Goal: Transaction & Acquisition: Subscribe to service/newsletter

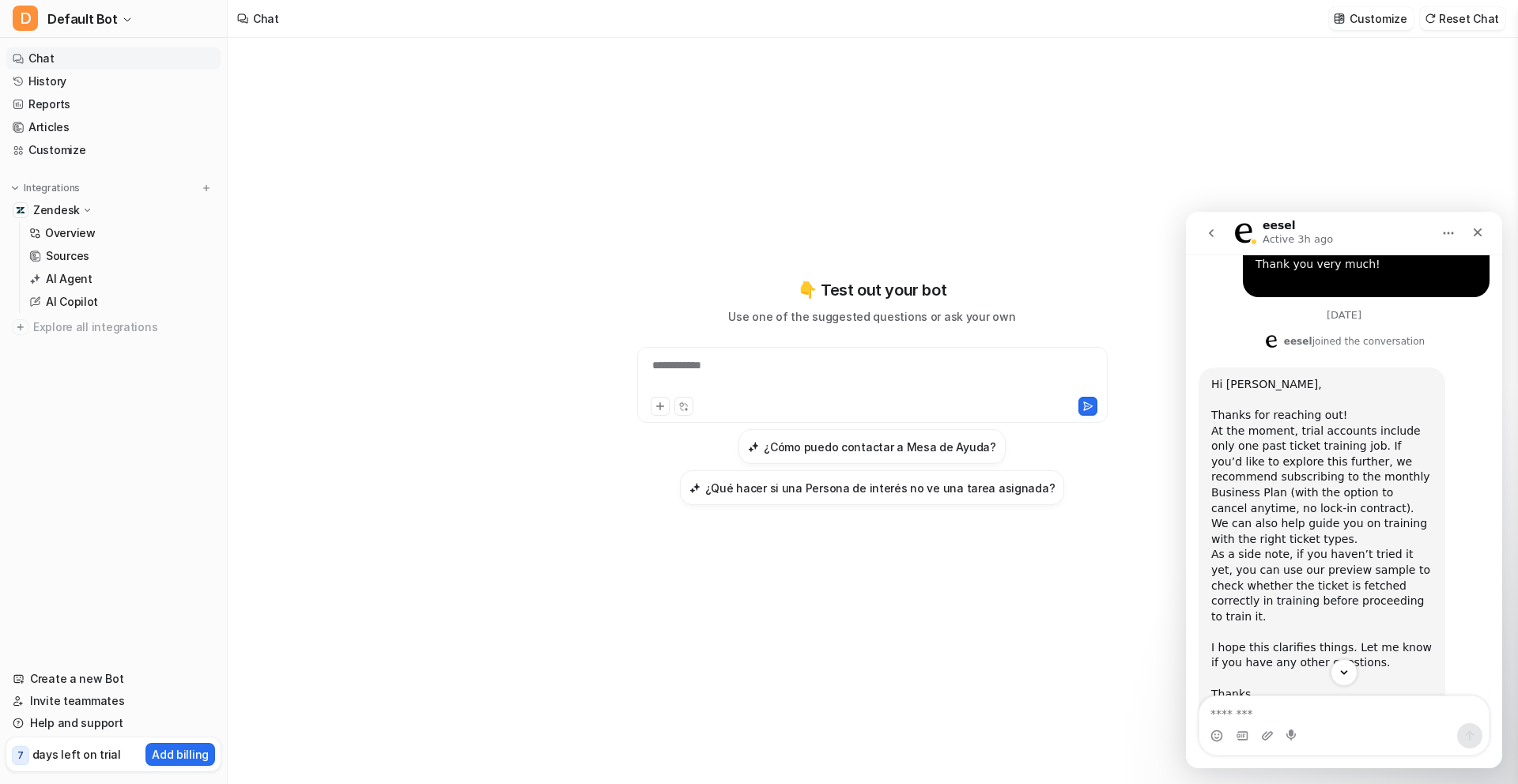
scroll to position [1005, 0]
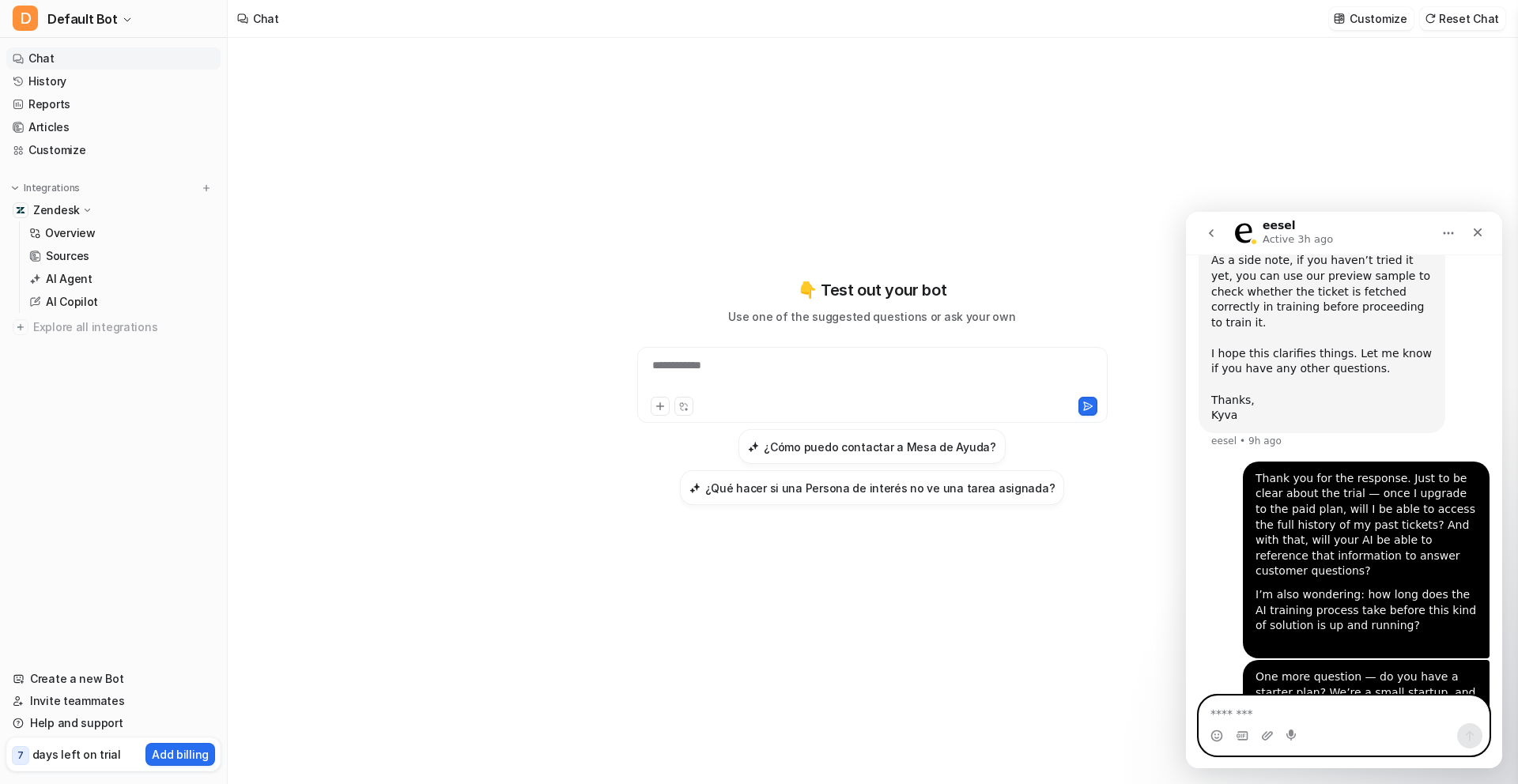
click at [1317, 717] on textarea "Message…" at bounding box center [1344, 710] width 290 height 26
click at [76, 284] on p "AI Agent" at bounding box center [69, 279] width 46 height 16
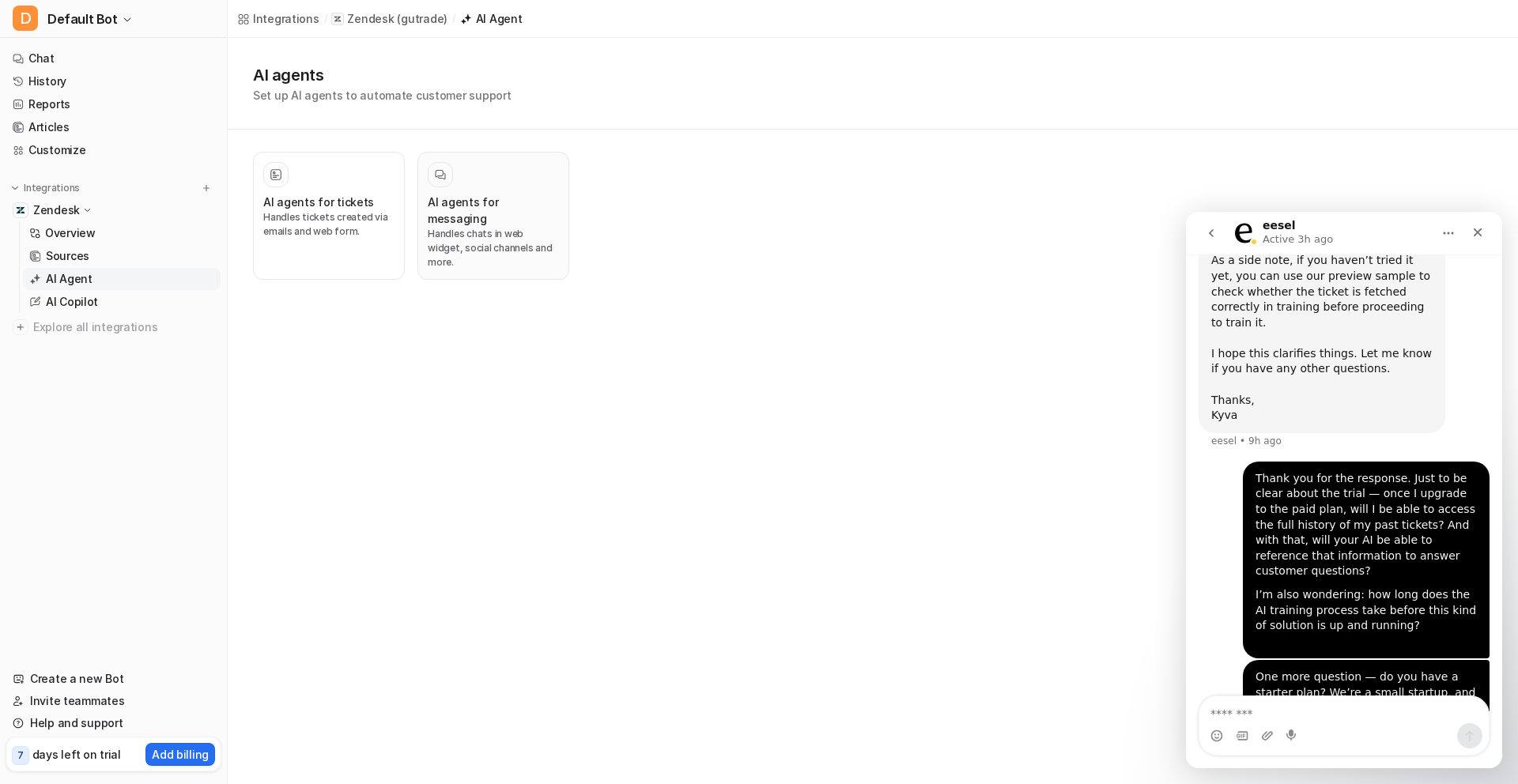
click at [489, 191] on div "AI agents for messaging Handles chats in web widget, social channels and more." at bounding box center [493, 216] width 132 height 108
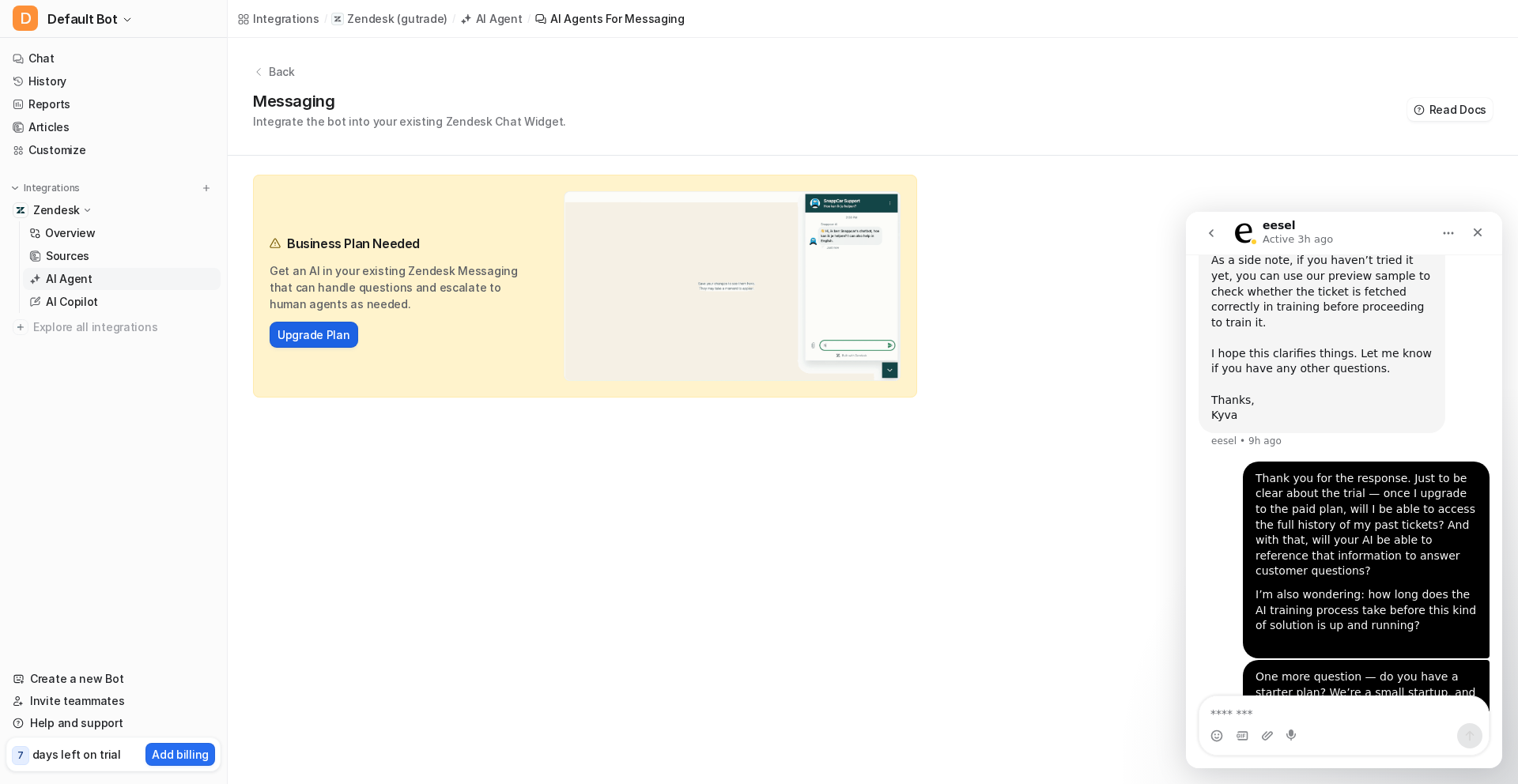
click at [288, 335] on link "Upgrade Plan" at bounding box center [314, 335] width 73 height 17
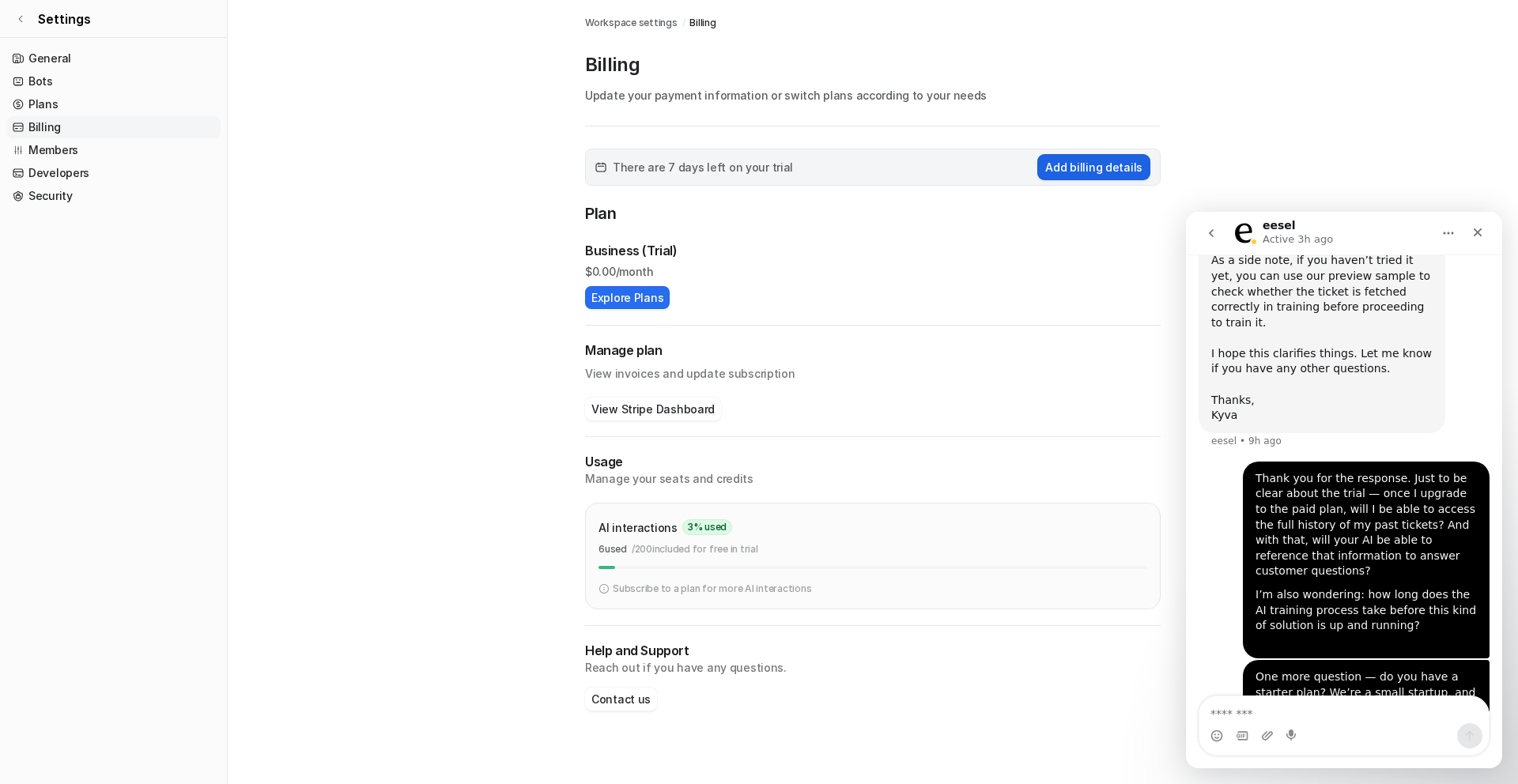
click at [1080, 175] on button "Add billing details" at bounding box center [1094, 167] width 113 height 26
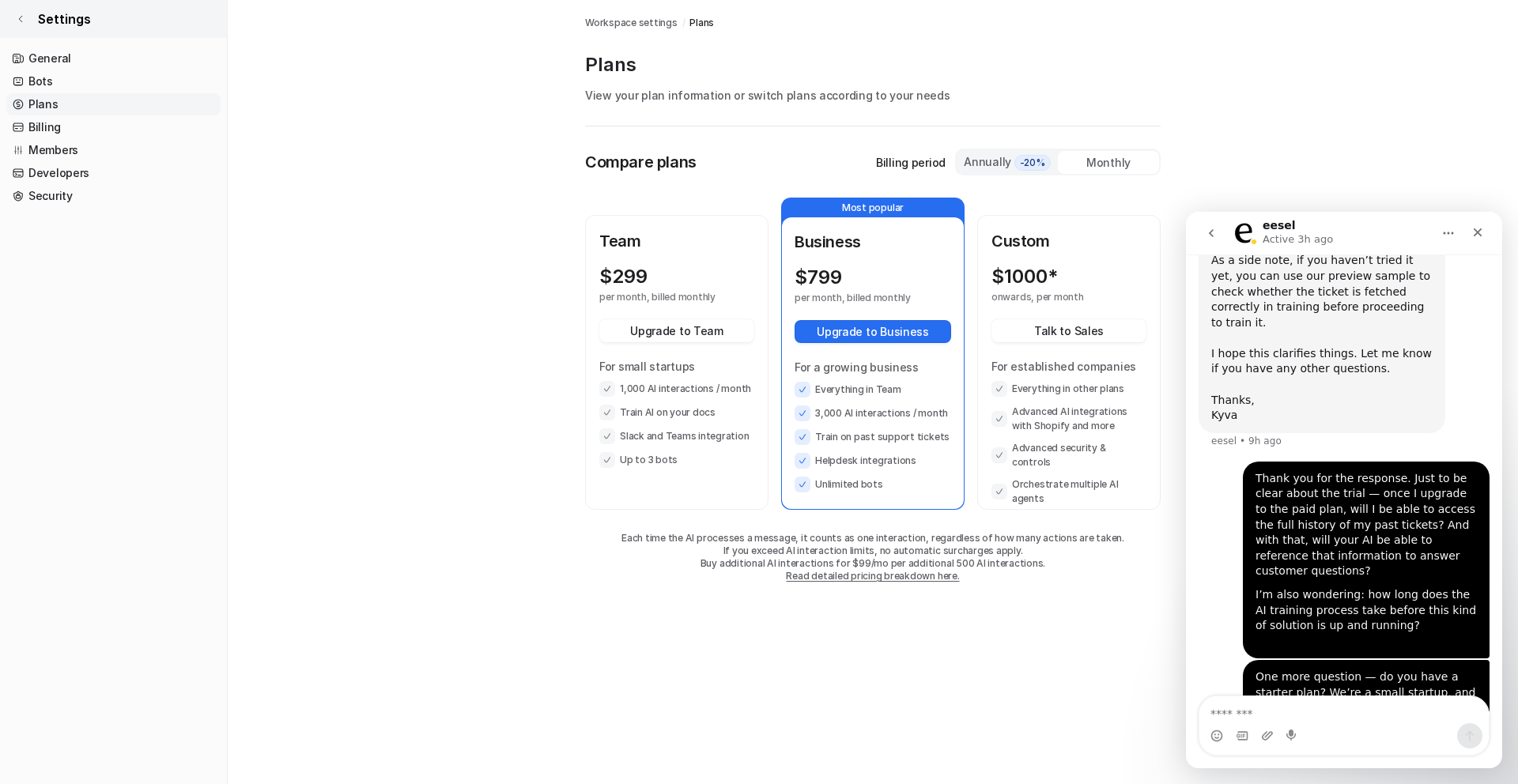
click at [24, 21] on icon at bounding box center [20, 18] width 9 height 9
